Goal: Communication & Community: Participate in discussion

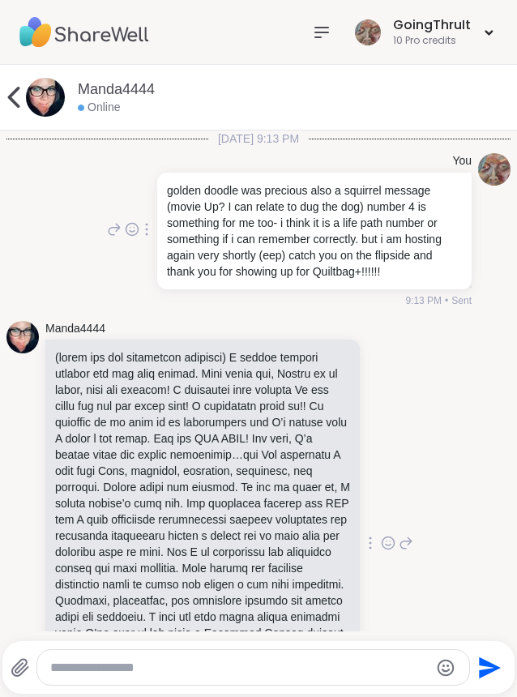
scroll to position [20021, 0]
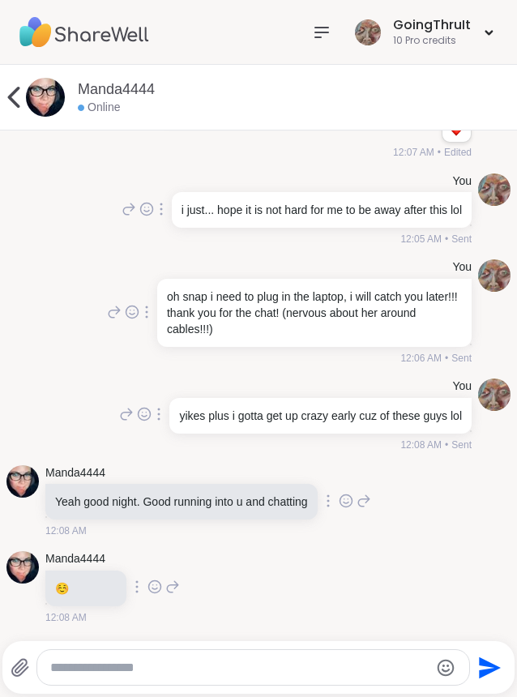
click at [353, 495] on icon at bounding box center [346, 501] width 15 height 16
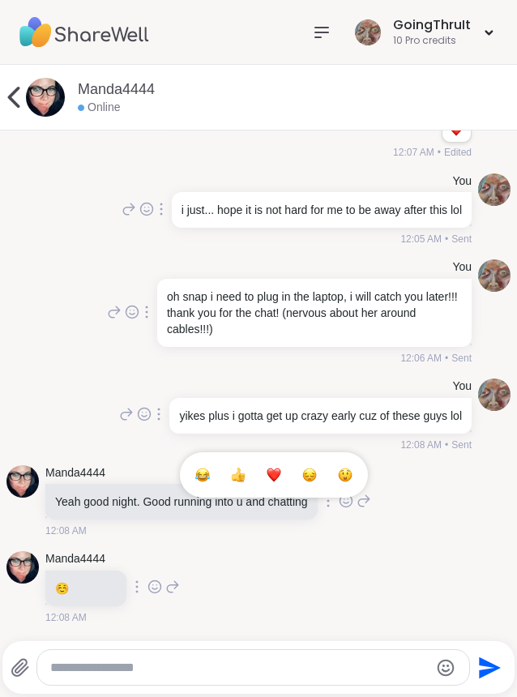
click at [277, 468] on div "Select Reaction: Heart" at bounding box center [274, 475] width 15 height 15
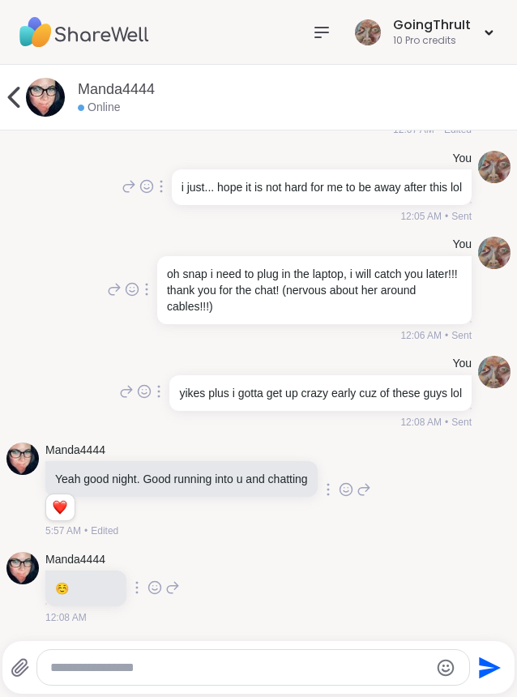
click at [161, 594] on icon at bounding box center [155, 588] width 12 height 12
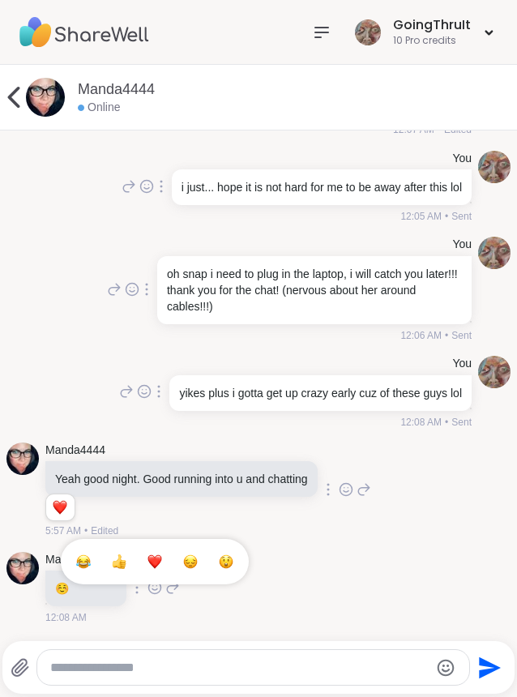
click at [162, 569] on div "Select Reaction: Heart" at bounding box center [155, 561] width 15 height 15
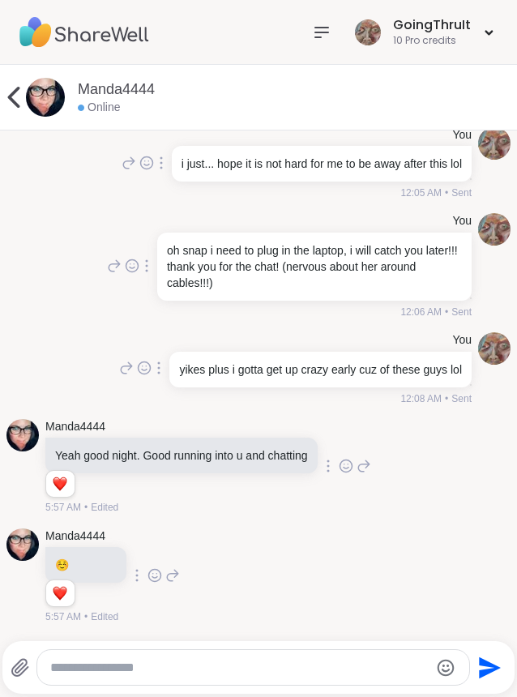
scroll to position [20067, 0]
click at [11, 95] on icon at bounding box center [14, 97] width 12 height 21
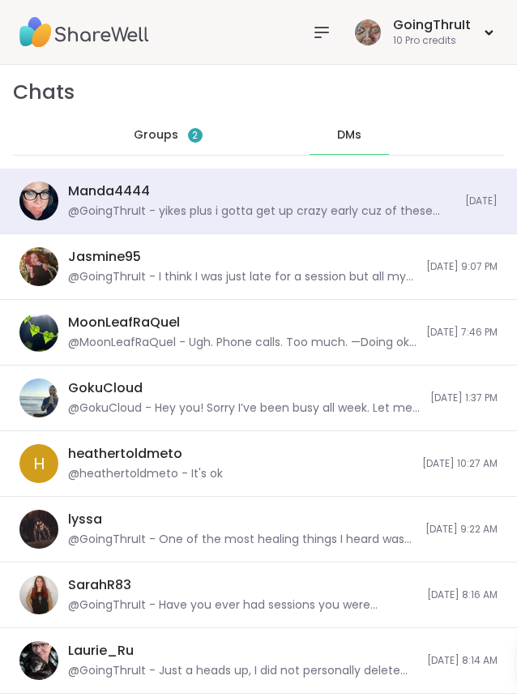
scroll to position [42588, 0]
click at [162, 134] on span "Groups" at bounding box center [156, 135] width 45 height 16
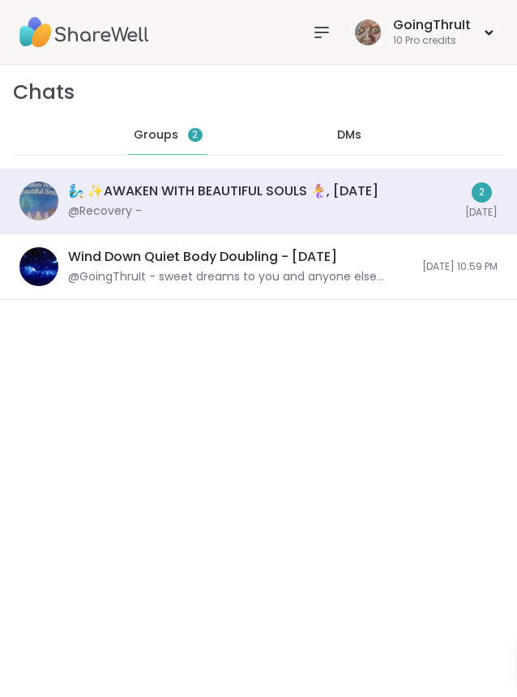
scroll to position [481, 0]
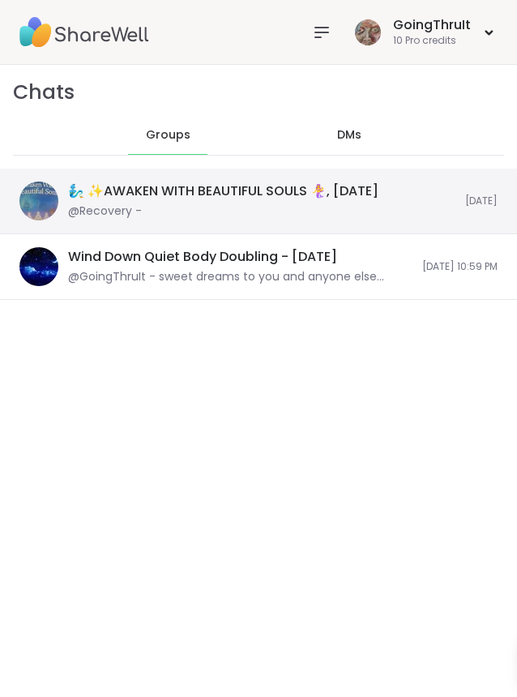
click at [182, 195] on div "🧞‍♂️ ✨AWAKEN WITH BEAUTIFUL SOULS 🧜‍♀️, [DATE]" at bounding box center [223, 191] width 310 height 18
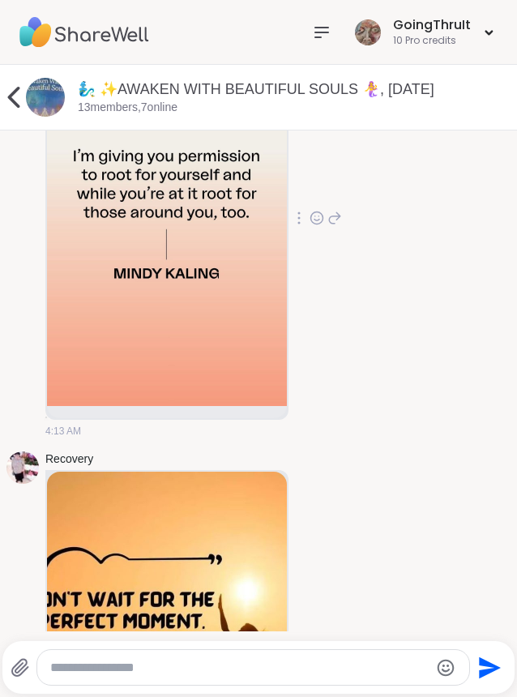
scroll to position [0, 0]
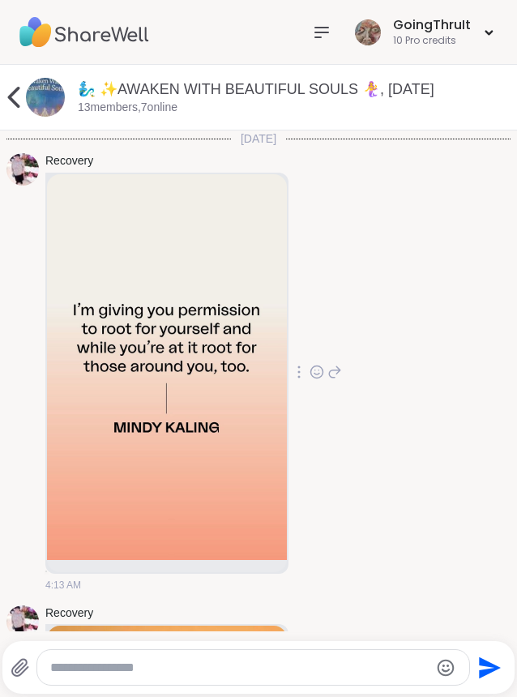
click at [324, 373] on icon at bounding box center [317, 372] width 15 height 16
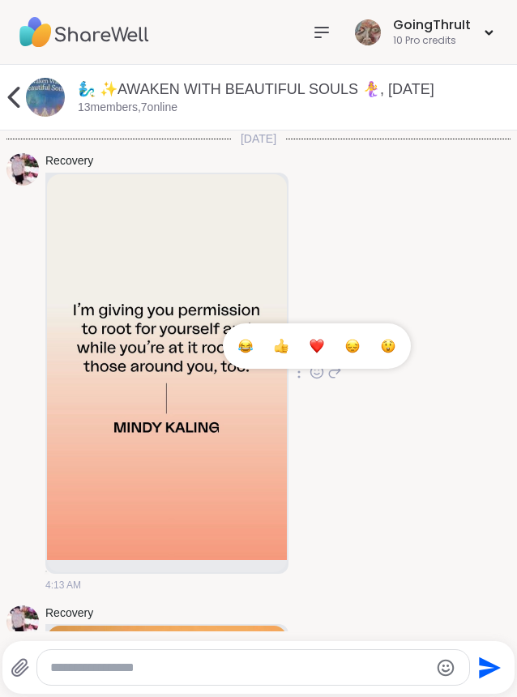
click at [324, 344] on div "Select Reaction: Heart" at bounding box center [317, 346] width 15 height 15
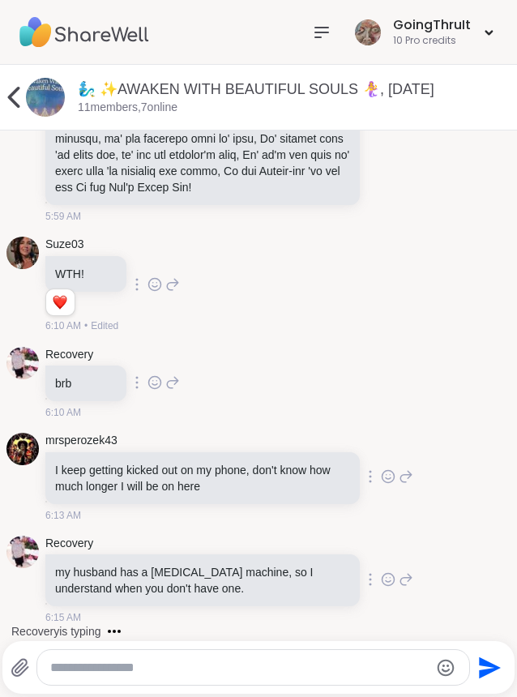
scroll to position [1562, 0]
click at [306, 668] on textarea "Type your message" at bounding box center [239, 668] width 379 height 16
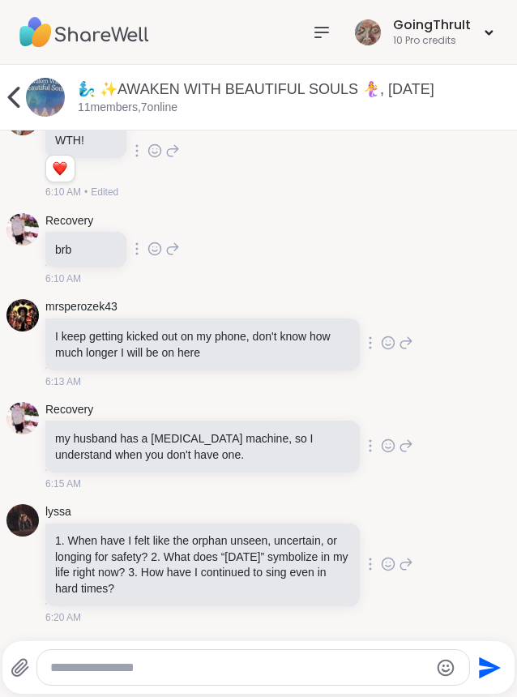
drag, startPoint x: 68, startPoint y: 537, endPoint x: 323, endPoint y: 591, distance: 260.2
click at [323, 591] on div "When have I felt like the orphan unseen, uncertain, or longing for safety? 2. W…" at bounding box center [202, 565] width 314 height 83
copy li "When have I felt like the orphan unseen, uncertain, or longing for safety? 2. W…"
click at [200, 674] on textarea "Type your message" at bounding box center [239, 668] width 379 height 16
paste textarea "Type your message"
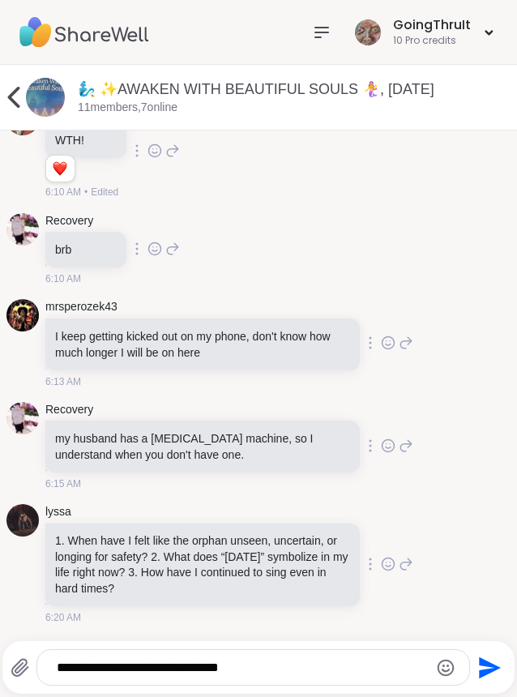
click at [268, 669] on textarea "**********" at bounding box center [240, 668] width 367 height 16
type textarea "**********"
click at [301, 663] on textarea "**********" at bounding box center [240, 668] width 367 height 16
click at [285, 670] on textarea "**********" at bounding box center [240, 668] width 367 height 16
drag, startPoint x: 284, startPoint y: 673, endPoint x: -1, endPoint y: 569, distance: 302.8
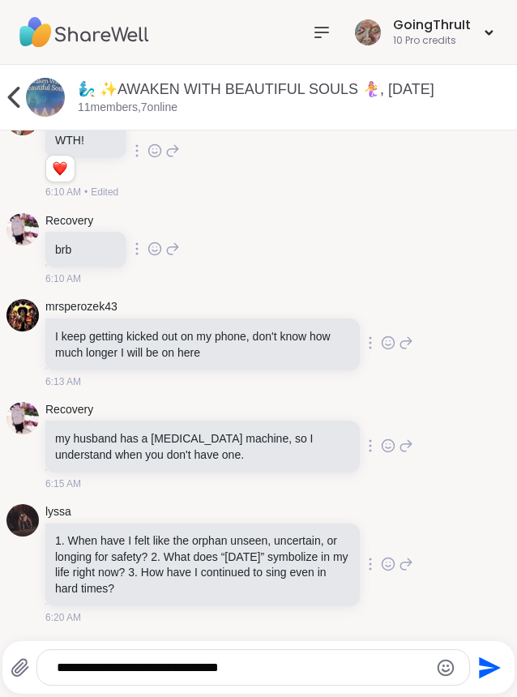
click at [0, 569] on html "GoingThruIt 10 Pro credits GoingThruIt 10 Pro credits Profile Membership Settin…" at bounding box center [258, 348] width 517 height 697
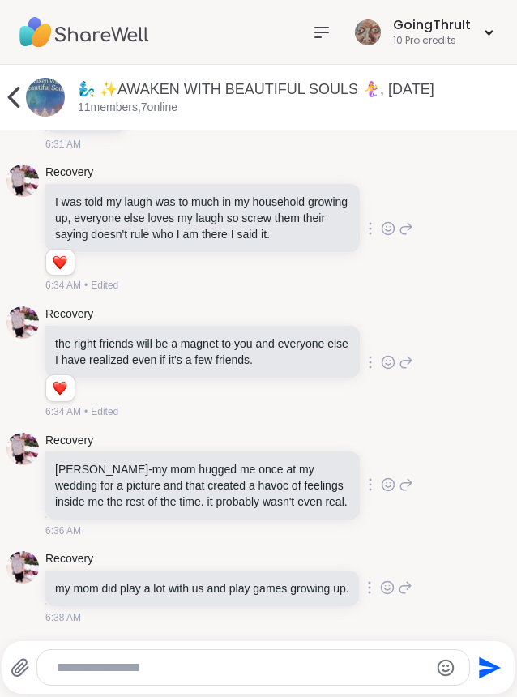
scroll to position [2586, 0]
click at [381, 237] on icon at bounding box center [388, 228] width 15 height 16
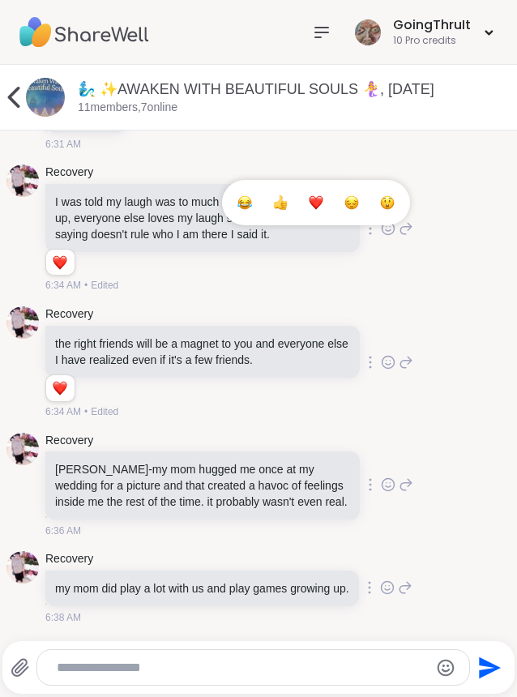
click at [309, 210] on div "Select Reaction: Heart" at bounding box center [316, 202] width 15 height 15
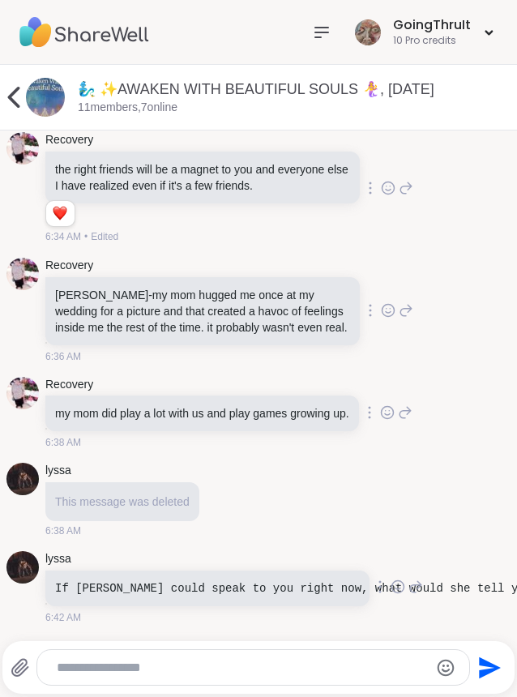
scroll to position [2898, 0]
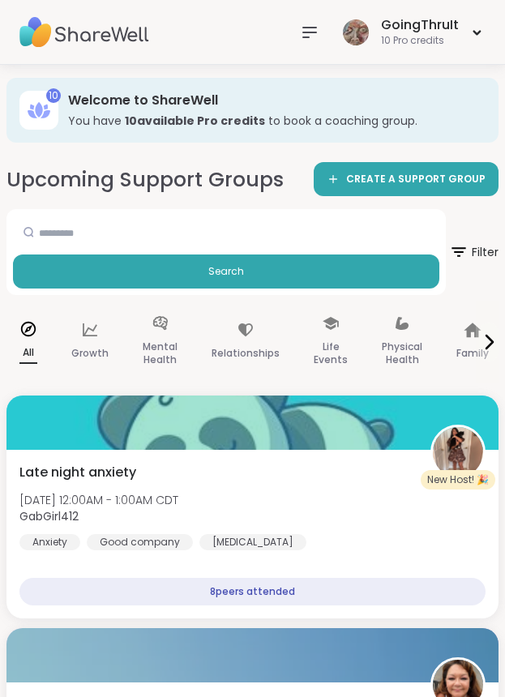
click at [69, 33] on img at bounding box center [84, 32] width 130 height 57
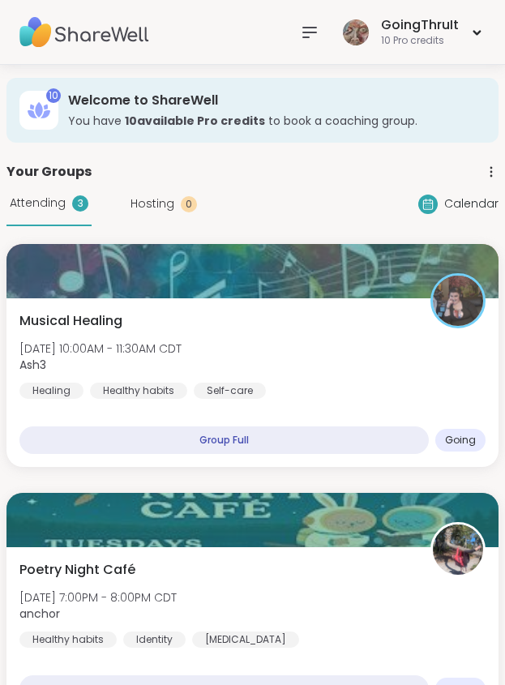
click at [80, 45] on img at bounding box center [84, 32] width 130 height 57
click at [62, 37] on img at bounding box center [84, 32] width 130 height 57
click at [440, 204] on div "Calendar" at bounding box center [458, 204] width 80 height 19
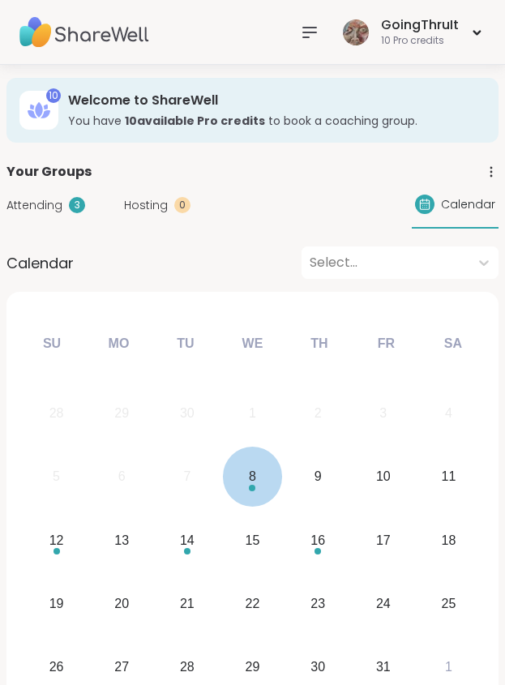
click at [242, 481] on div "8" at bounding box center [252, 476] width 59 height 59
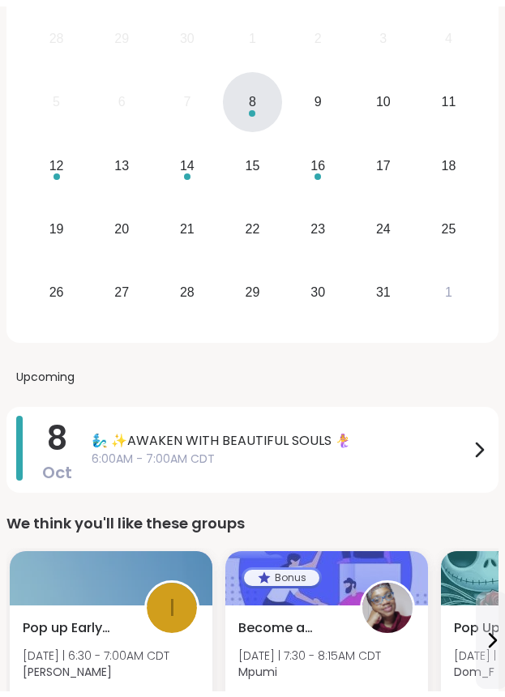
scroll to position [382, 0]
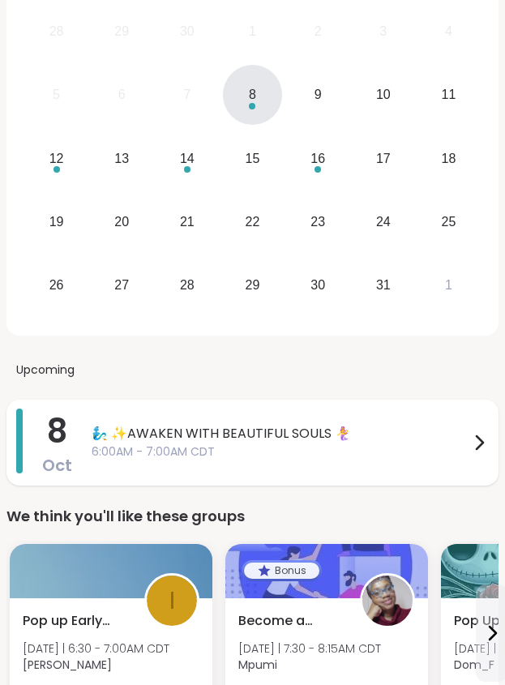
click at [225, 451] on span "6:00AM - 7:00AM CDT" at bounding box center [281, 451] width 378 height 17
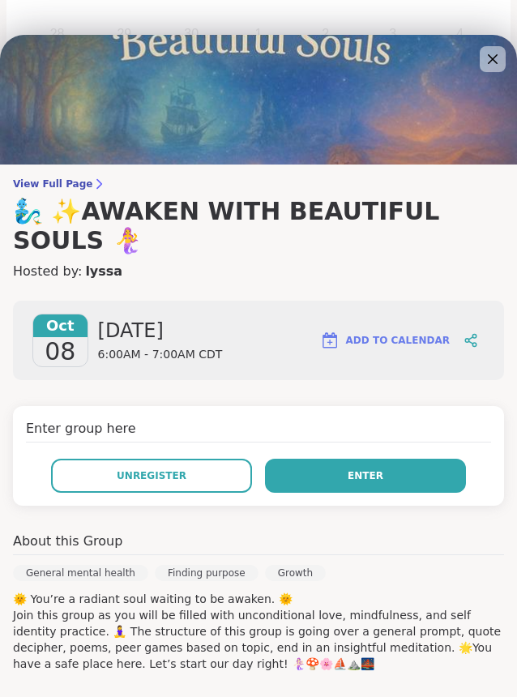
click at [328, 480] on button "Enter" at bounding box center [365, 476] width 201 height 34
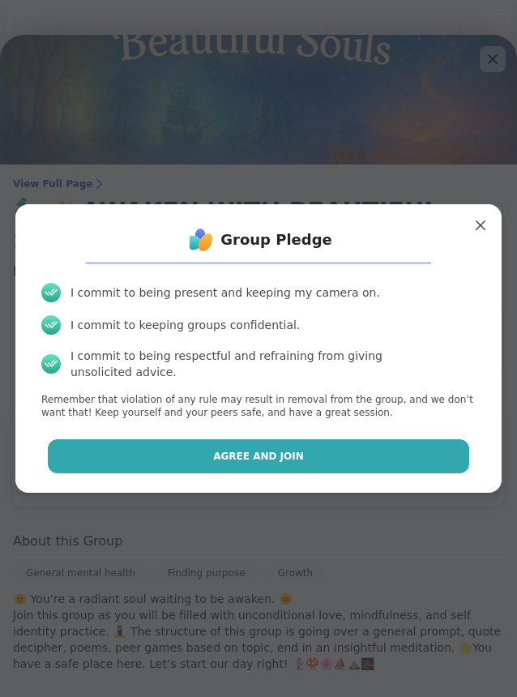
click at [329, 451] on button "Agree and Join" at bounding box center [259, 456] width 422 height 34
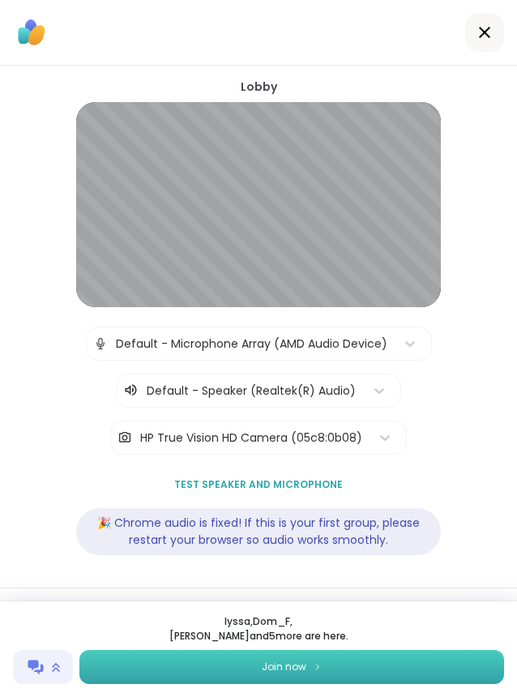
click at [220, 668] on button "Join now" at bounding box center [291, 667] width 425 height 34
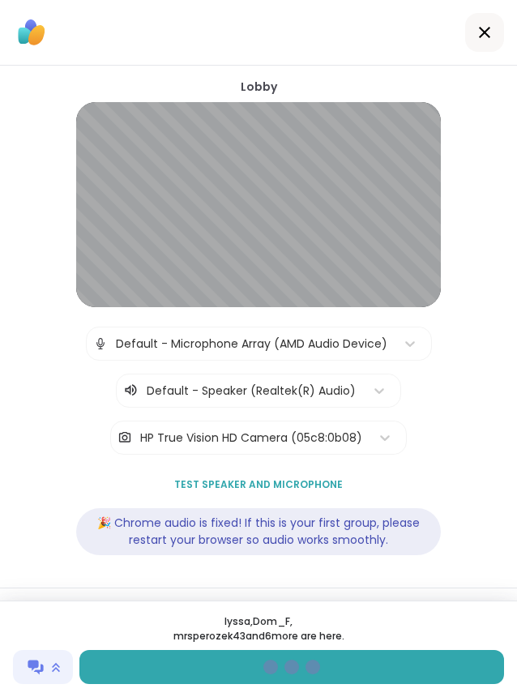
click at [58, 671] on img at bounding box center [56, 667] width 8 height 11
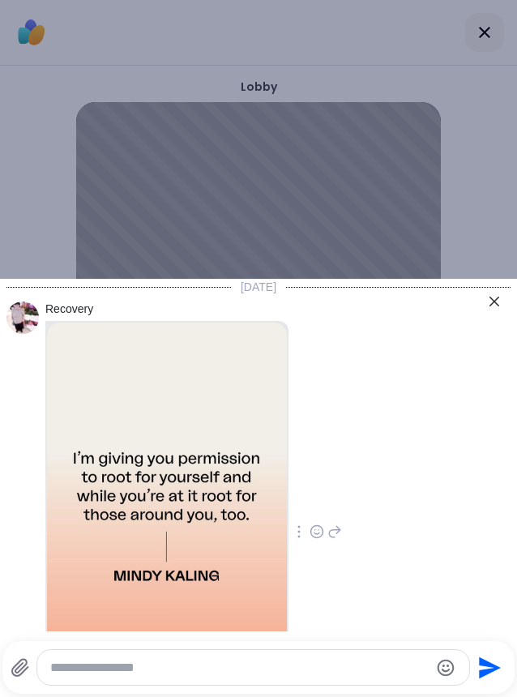
scroll to position [1309, 0]
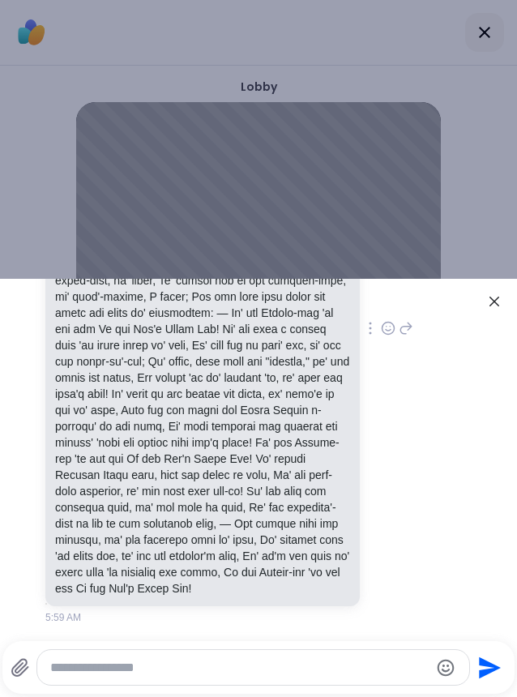
click at [487, 300] on icon at bounding box center [494, 301] width 19 height 19
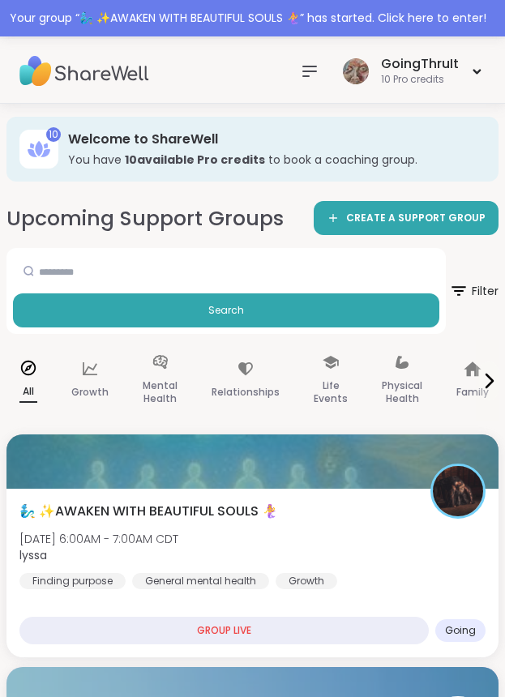
click at [83, 93] on img at bounding box center [84, 71] width 130 height 57
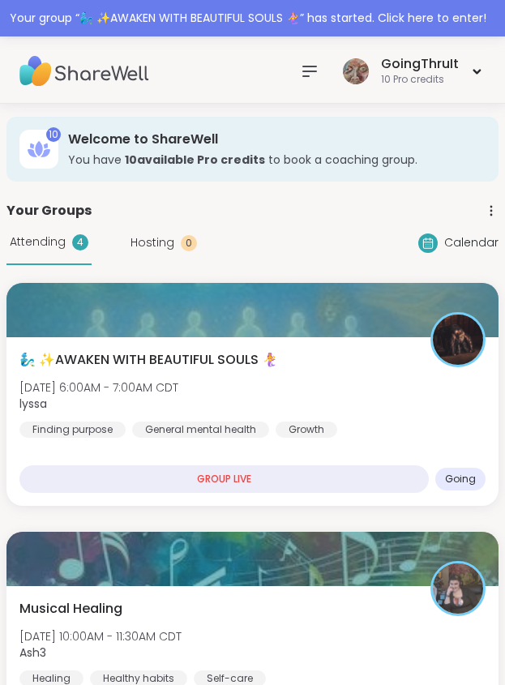
click at [64, 62] on img at bounding box center [84, 71] width 130 height 57
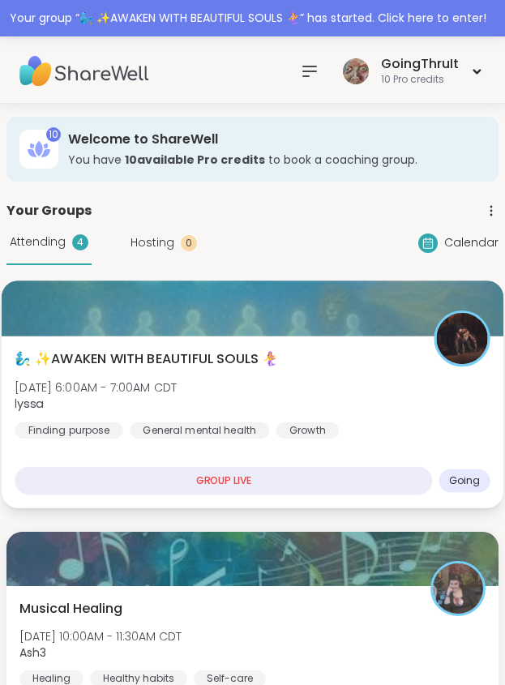
click at [237, 391] on div "🧞‍♂️ ✨AWAKEN WITH BEAUTIFUL SOULS 🧜‍♀️ Wed, Oct 08 | 6:00AM - 7:00AM CDT lyssa …" at bounding box center [253, 393] width 476 height 89
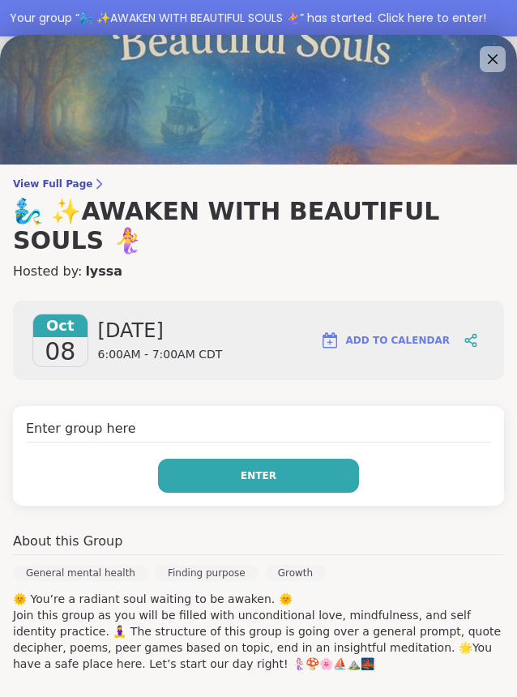
click at [231, 470] on button "Enter" at bounding box center [258, 476] width 201 height 34
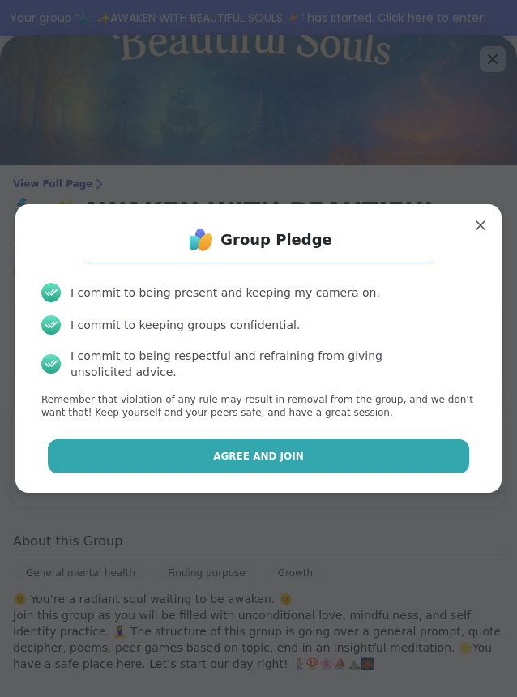
click at [221, 449] on span "Agree and Join" at bounding box center [258, 456] width 91 height 15
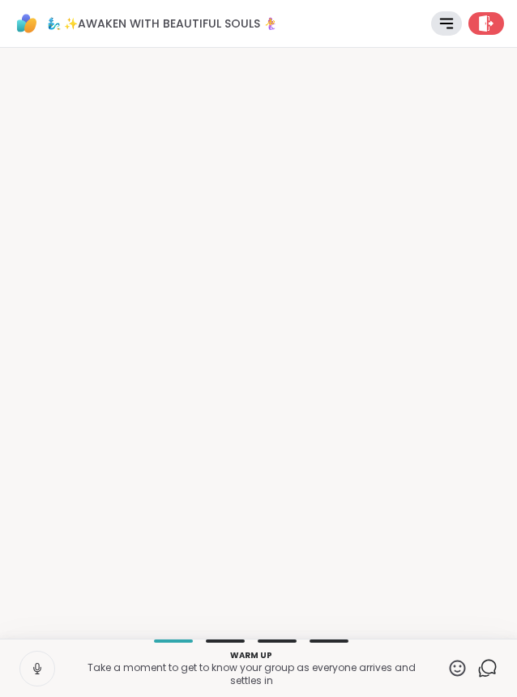
click at [275, 670] on p "Take a moment to get to know your group as everyone arrives and settles in" at bounding box center [251, 674] width 373 height 26
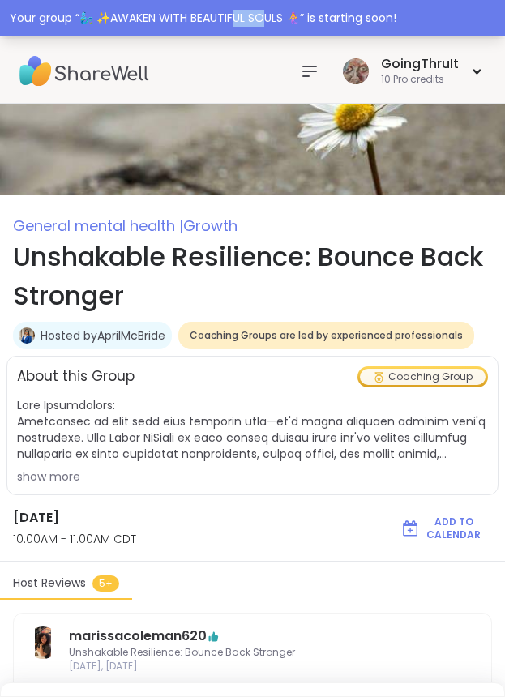
drag, startPoint x: 236, startPoint y: 8, endPoint x: 265, endPoint y: 24, distance: 33.4
click at [265, 24] on div "Your group “ 🧞‍♂️ ✨AWAKEN WITH BEAUTIFUL SOULS 🧜‍♀️ ” is starting soon!" at bounding box center [252, 18] width 505 height 36
click at [265, 24] on div "Your group “ 🧞‍♂️ ✨AWAKEN WITH BEAUTIFUL SOULS 🧜‍♀️ ” is starting soon!" at bounding box center [253, 18] width 486 height 17
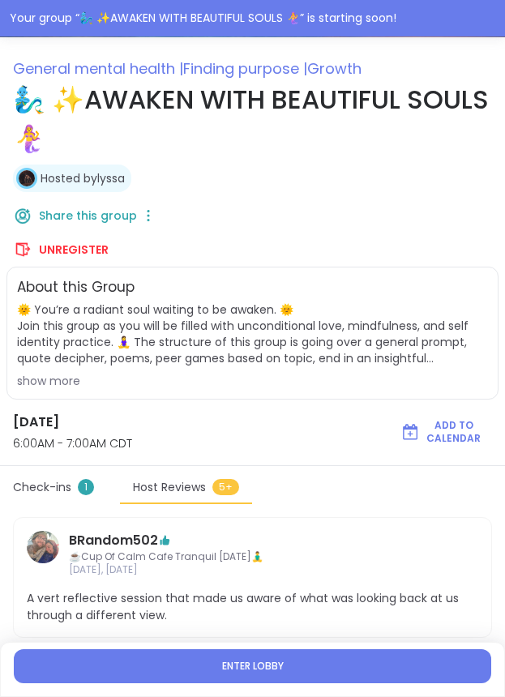
scroll to position [156, 0]
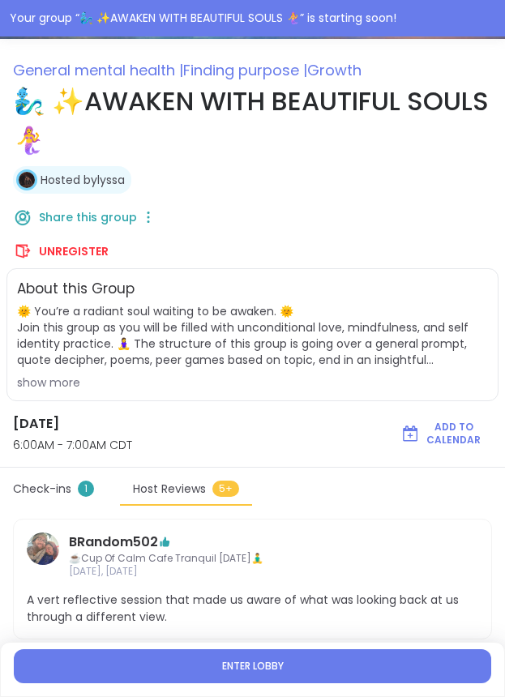
click at [50, 391] on div "About this Group 🌞 You’re a radiant soul waiting to be awaken. 🌞 Join this grou…" at bounding box center [252, 334] width 492 height 133
click at [48, 384] on div "show more" at bounding box center [252, 382] width 471 height 16
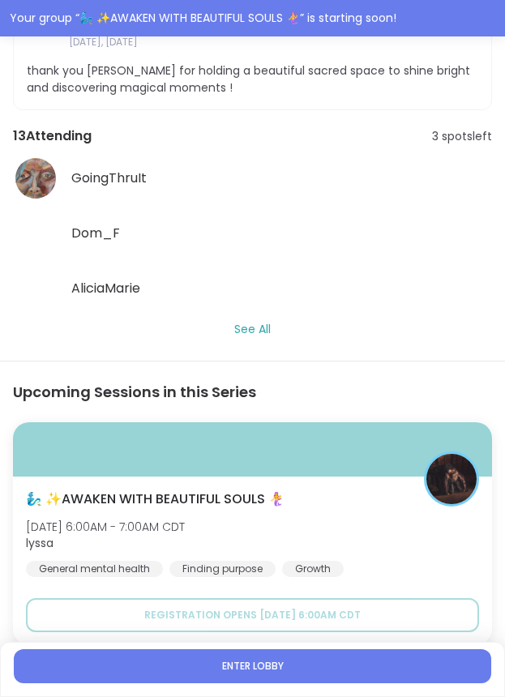
scroll to position [1501, 0]
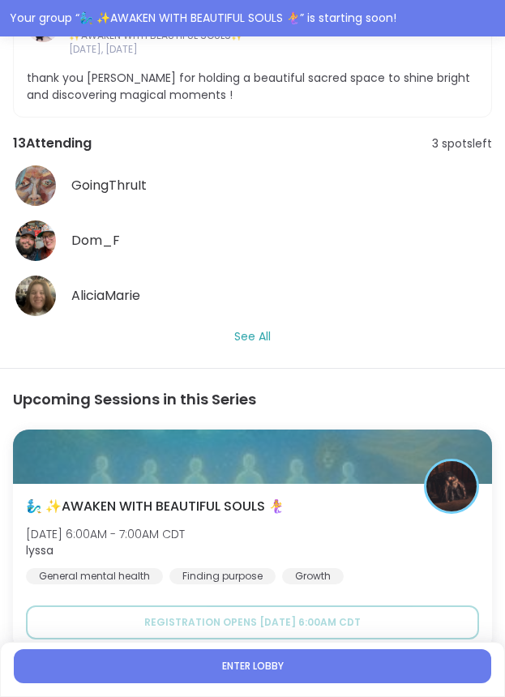
click at [265, 328] on button "See All" at bounding box center [252, 336] width 36 height 17
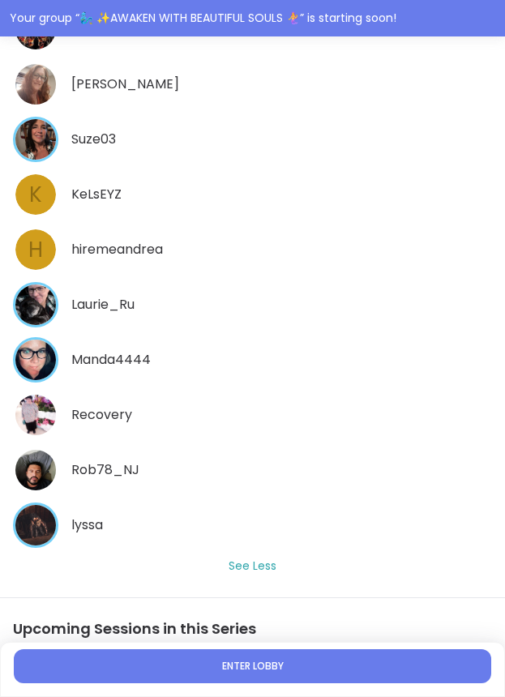
scroll to position [1811, 0]
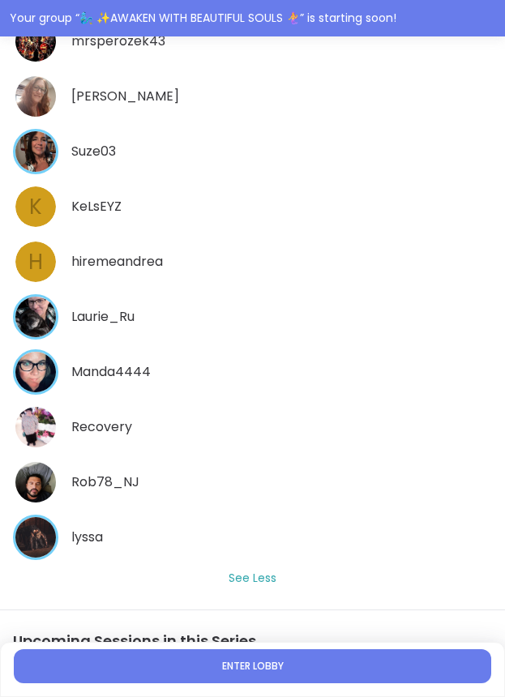
click at [203, 670] on button "Enter lobby" at bounding box center [252, 666] width 477 height 34
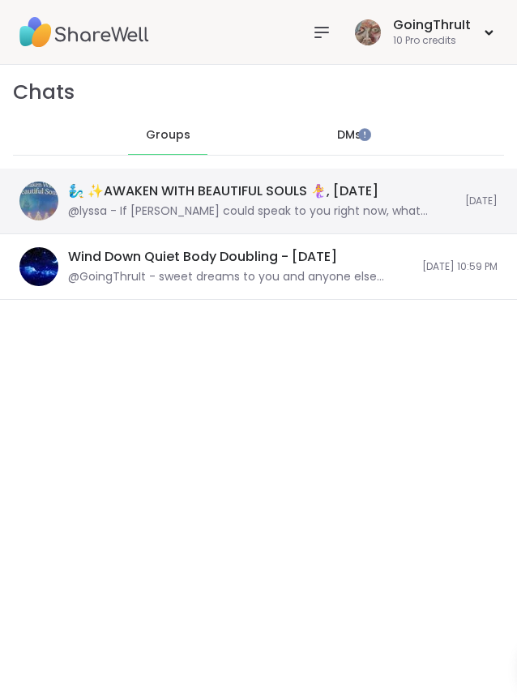
click at [227, 212] on div "@lyssa - If [PERSON_NAME] could speak to you right now, what would she tell you…" at bounding box center [261, 211] width 387 height 16
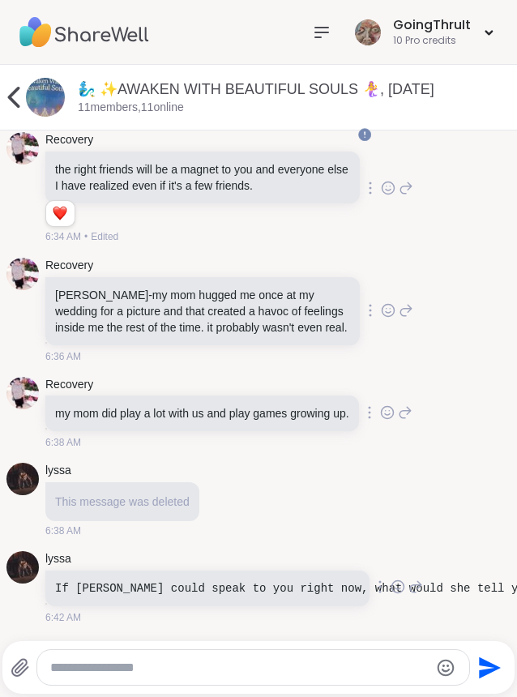
scroll to position [2898, 0]
click at [415, 589] on div at bounding box center [398, 586] width 50 height 19
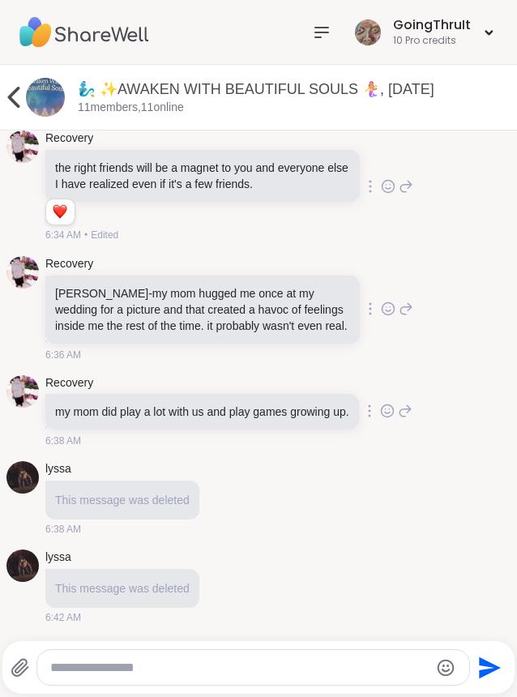
scroll to position [2899, 0]
click at [289, 671] on textarea "Type your message" at bounding box center [239, 668] width 379 height 16
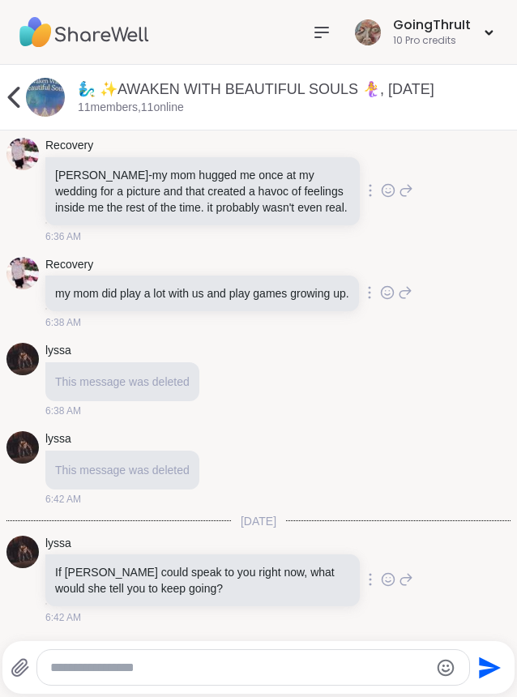
scroll to position [3018, 0]
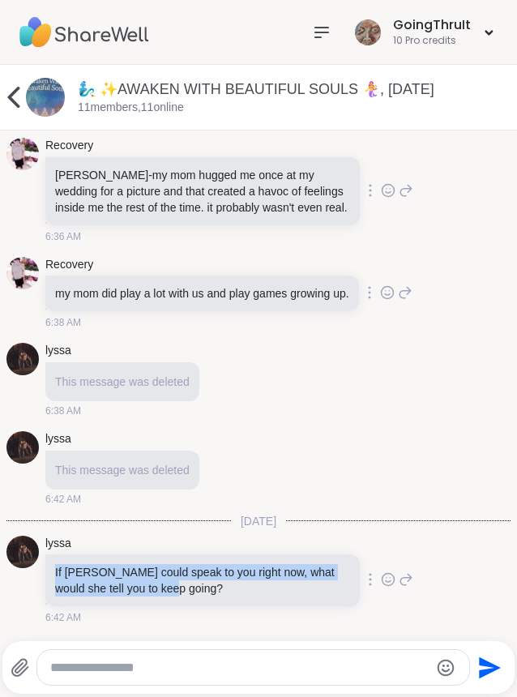
drag, startPoint x: 252, startPoint y: 592, endPoint x: 59, endPoint y: 574, distance: 193.7
click at [59, 574] on div "If [PERSON_NAME] could speak to you right now, what would she tell you to keep …" at bounding box center [202, 580] width 314 height 52
copy p "If [PERSON_NAME] could speak to you right now, what would she tell you to keep …"
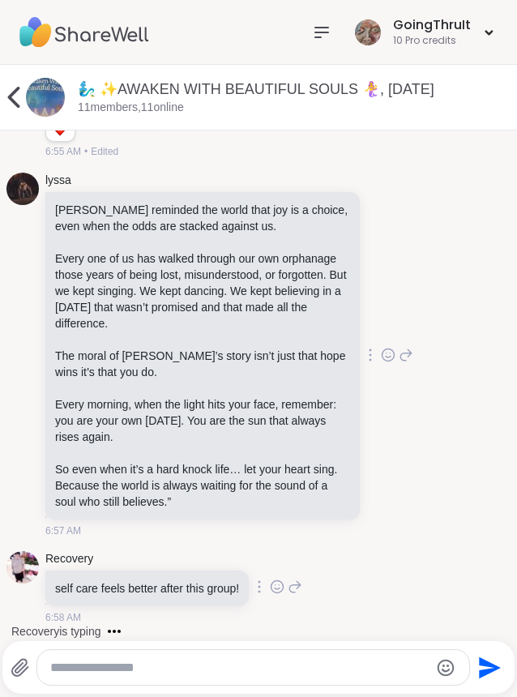
scroll to position [4712, 0]
click at [319, 667] on textarea "Type your message" at bounding box center [239, 668] width 379 height 16
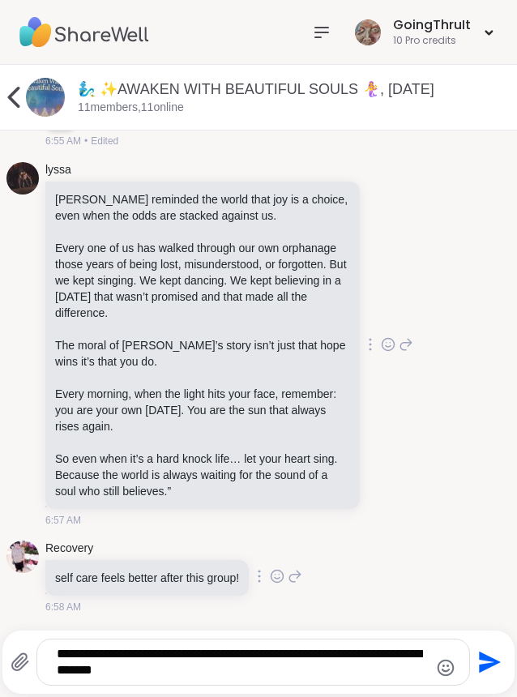
type textarea "**********"
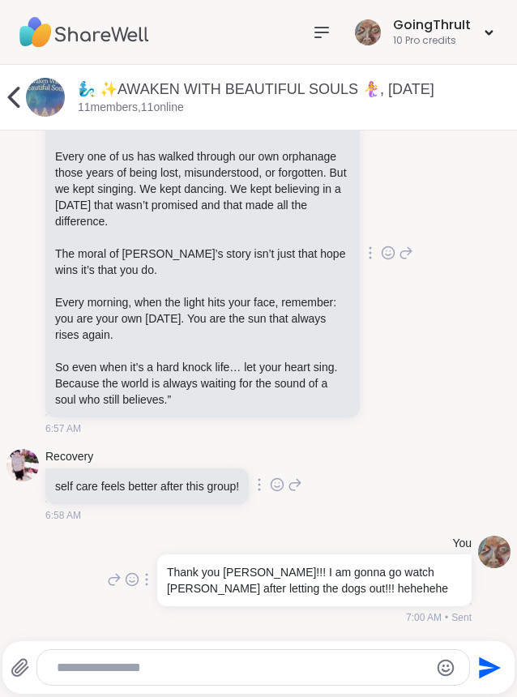
scroll to position [4814, 0]
click at [14, 95] on icon at bounding box center [14, 97] width 12 height 21
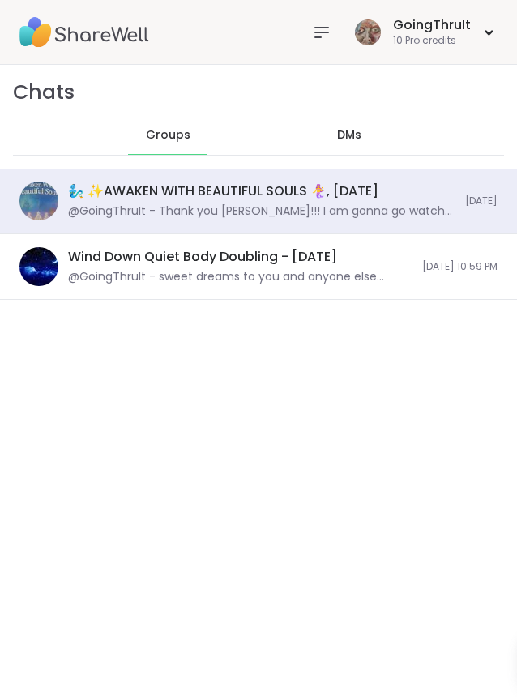
scroll to position [9439, 0]
click at [337, 131] on span "DMs" at bounding box center [349, 135] width 24 height 16
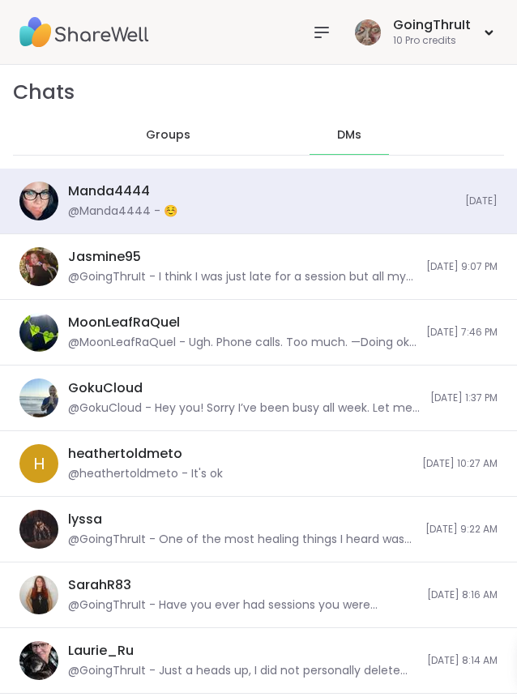
scroll to position [35306, 0]
click at [172, 129] on span "Groups" at bounding box center [168, 135] width 45 height 16
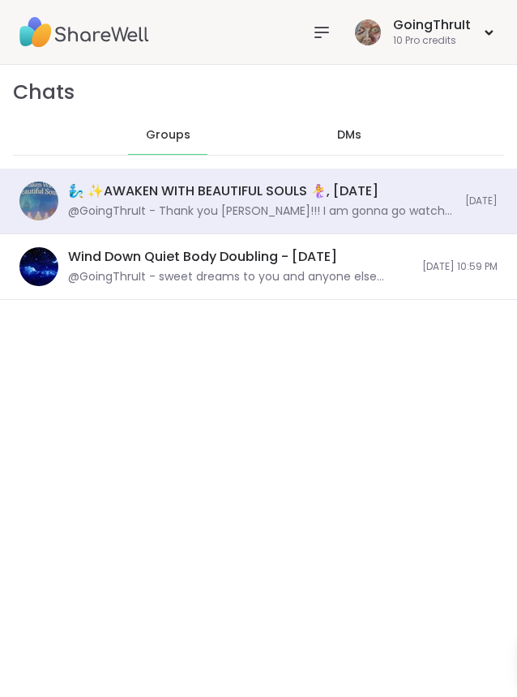
scroll to position [10308, 0]
